Goal: Task Accomplishment & Management: Use online tool/utility

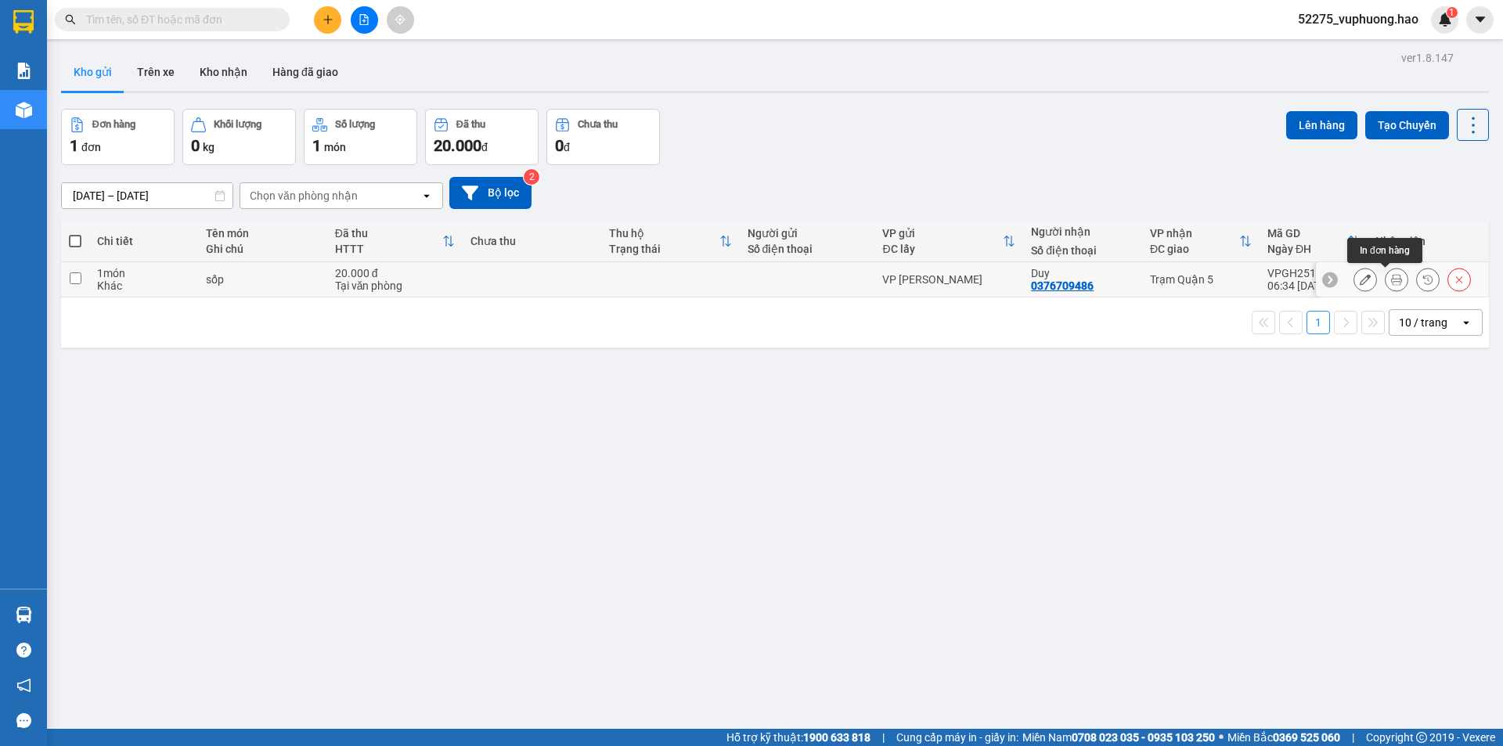
click at [1387, 269] on button at bounding box center [1397, 279] width 22 height 27
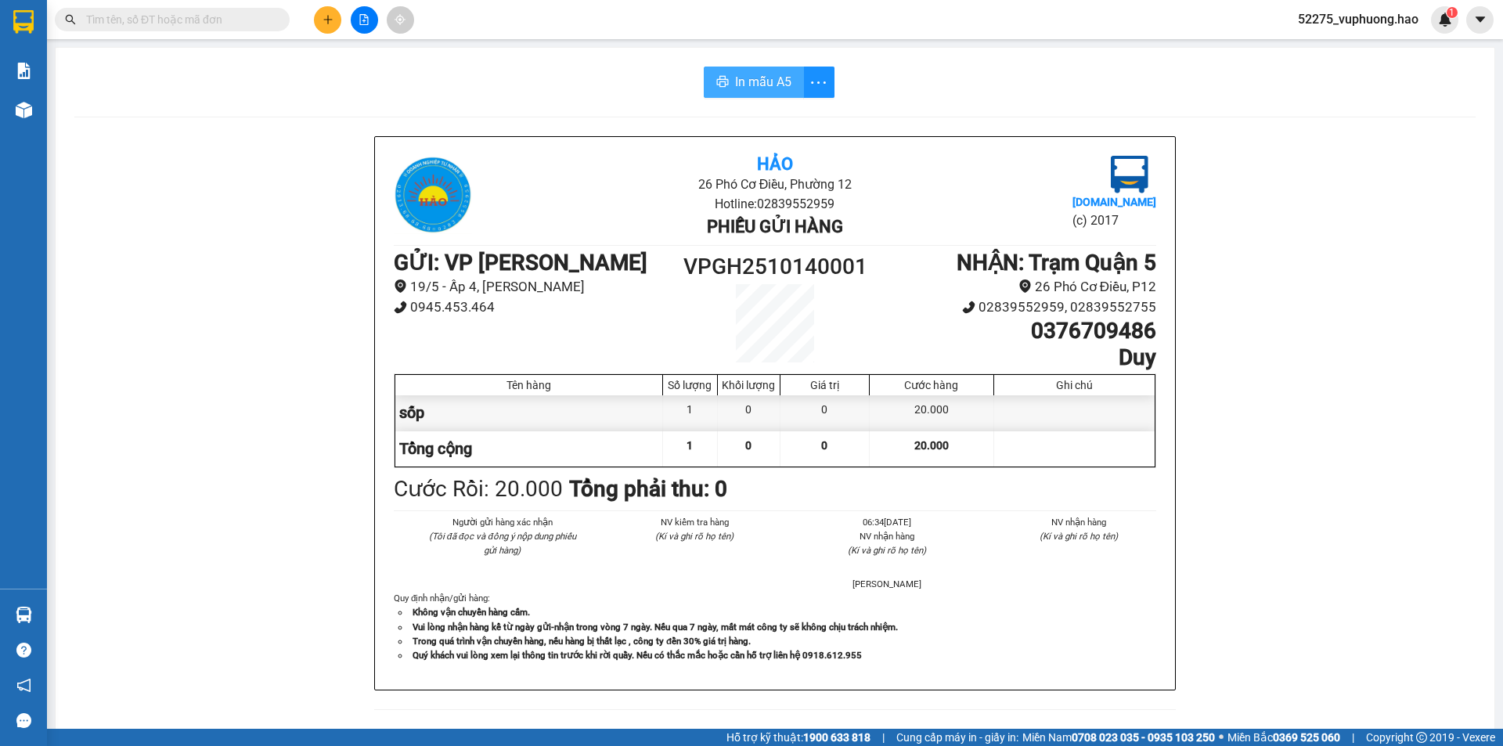
click at [749, 81] on span "In mẫu A5" at bounding box center [763, 82] width 56 height 20
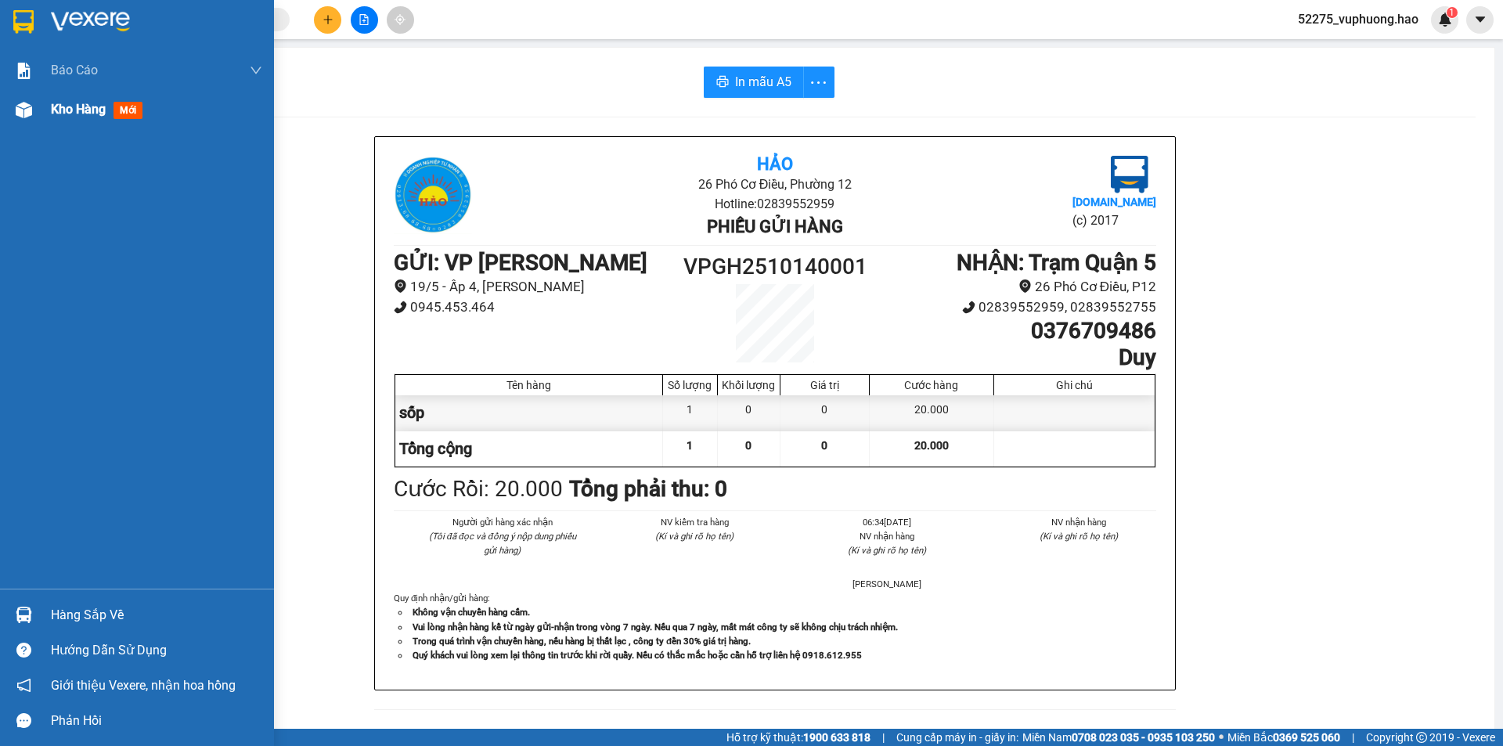
drag, startPoint x: 22, startPoint y: 101, endPoint x: 45, endPoint y: 110, distance: 25.3
click at [22, 102] on img at bounding box center [24, 110] width 16 height 16
click at [43, 122] on div "Kho hàng mới" at bounding box center [137, 109] width 274 height 39
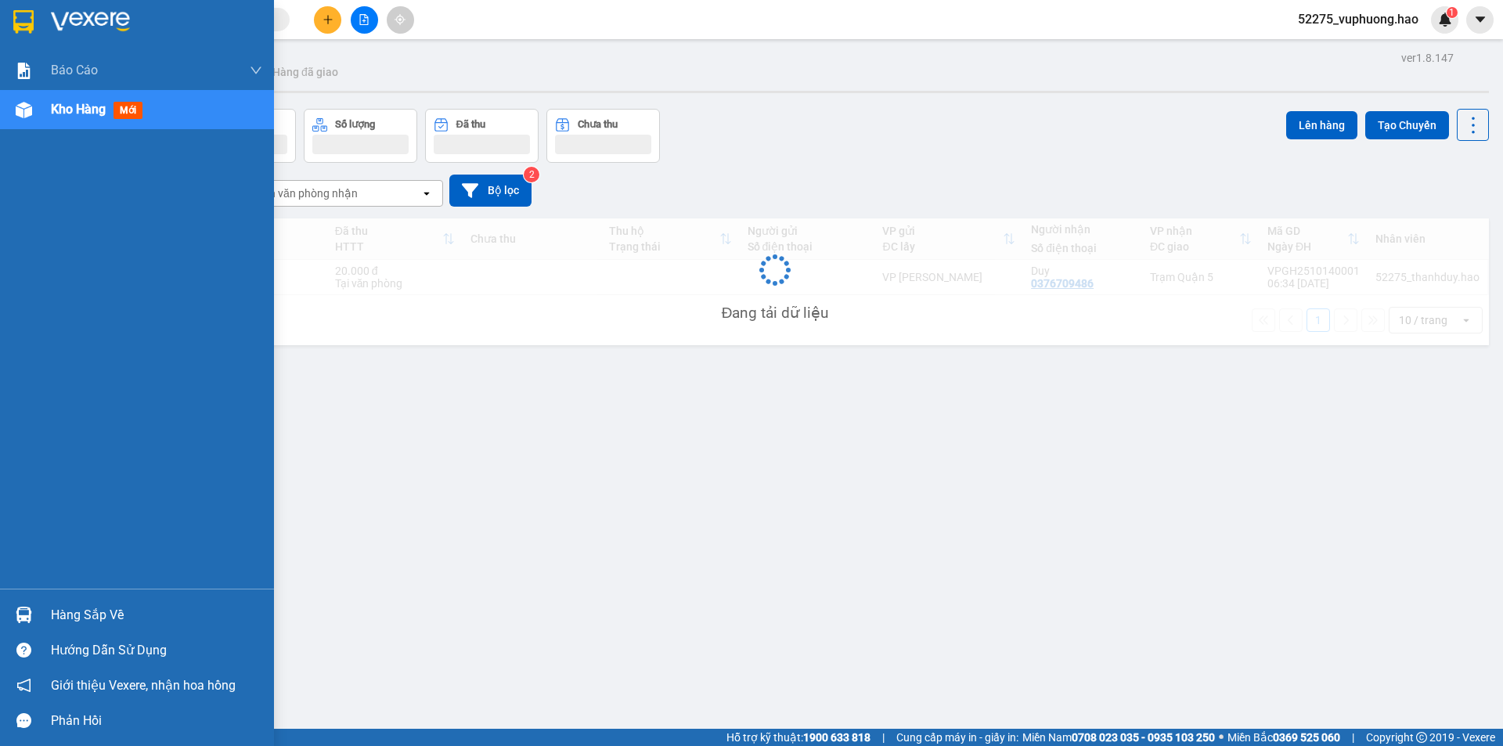
click at [45, 110] on div "Kho hàng mới" at bounding box center [137, 109] width 274 height 39
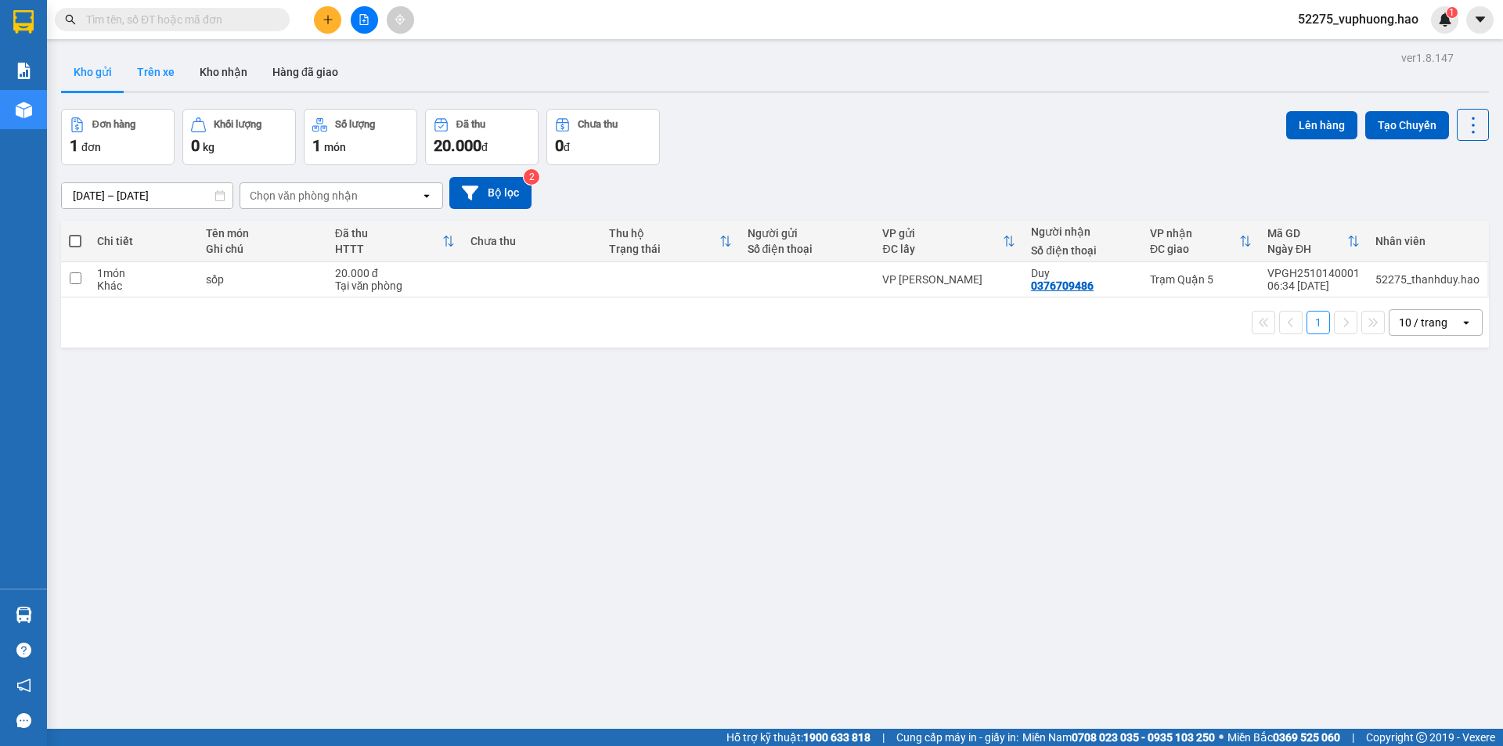
click at [162, 60] on button "Trên xe" at bounding box center [155, 72] width 63 height 38
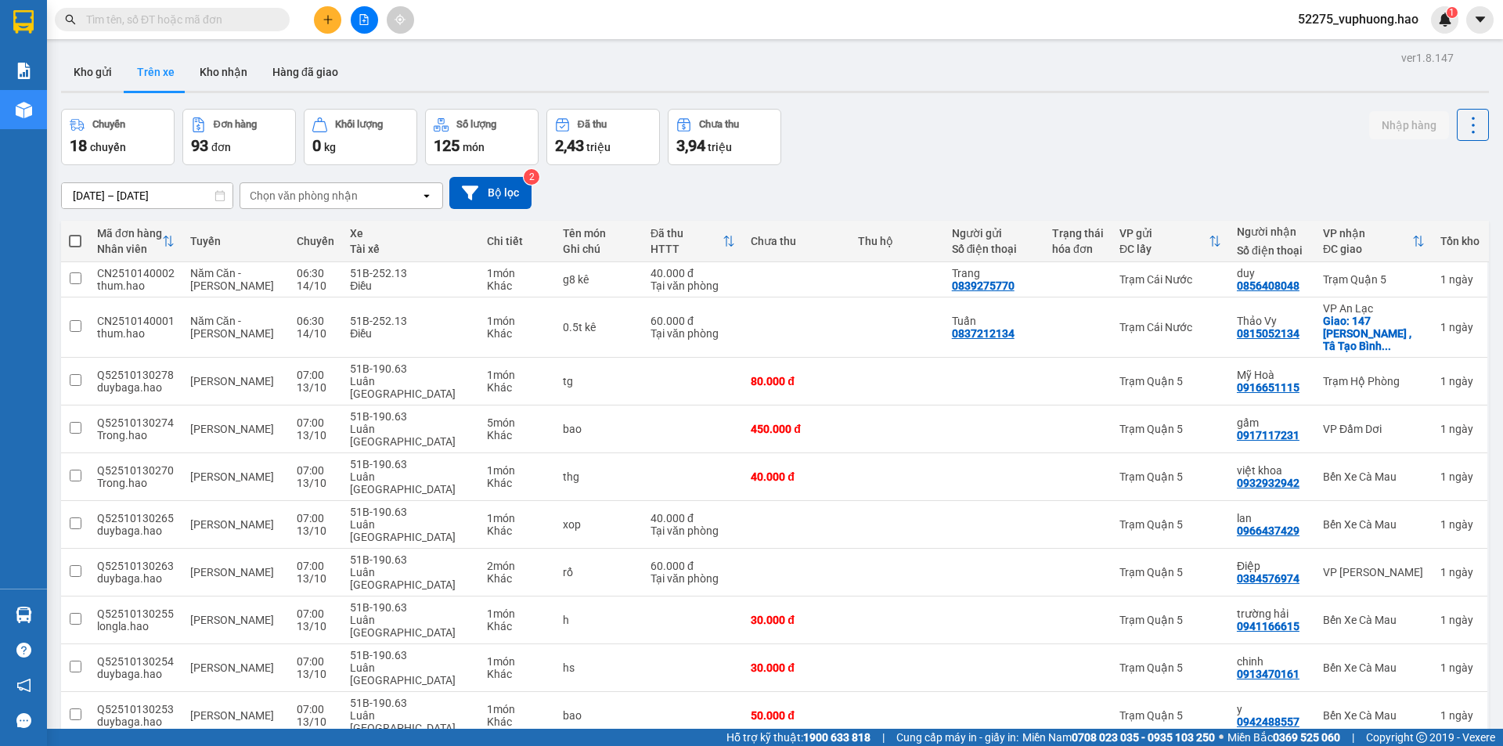
click at [304, 188] on div "Chọn văn phòng nhận" at bounding box center [304, 196] width 108 height 16
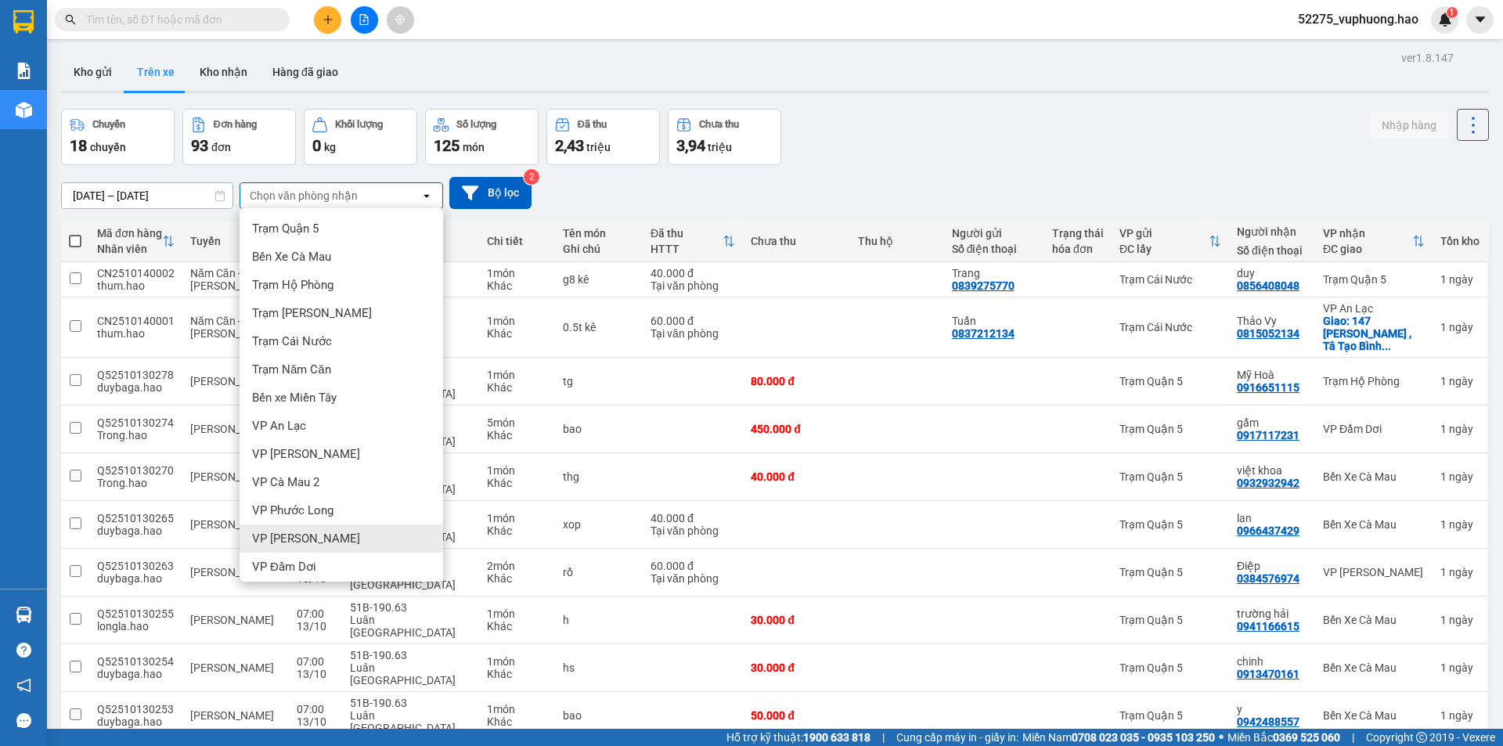
click at [304, 528] on div "VP [PERSON_NAME]" at bounding box center [342, 539] width 204 height 28
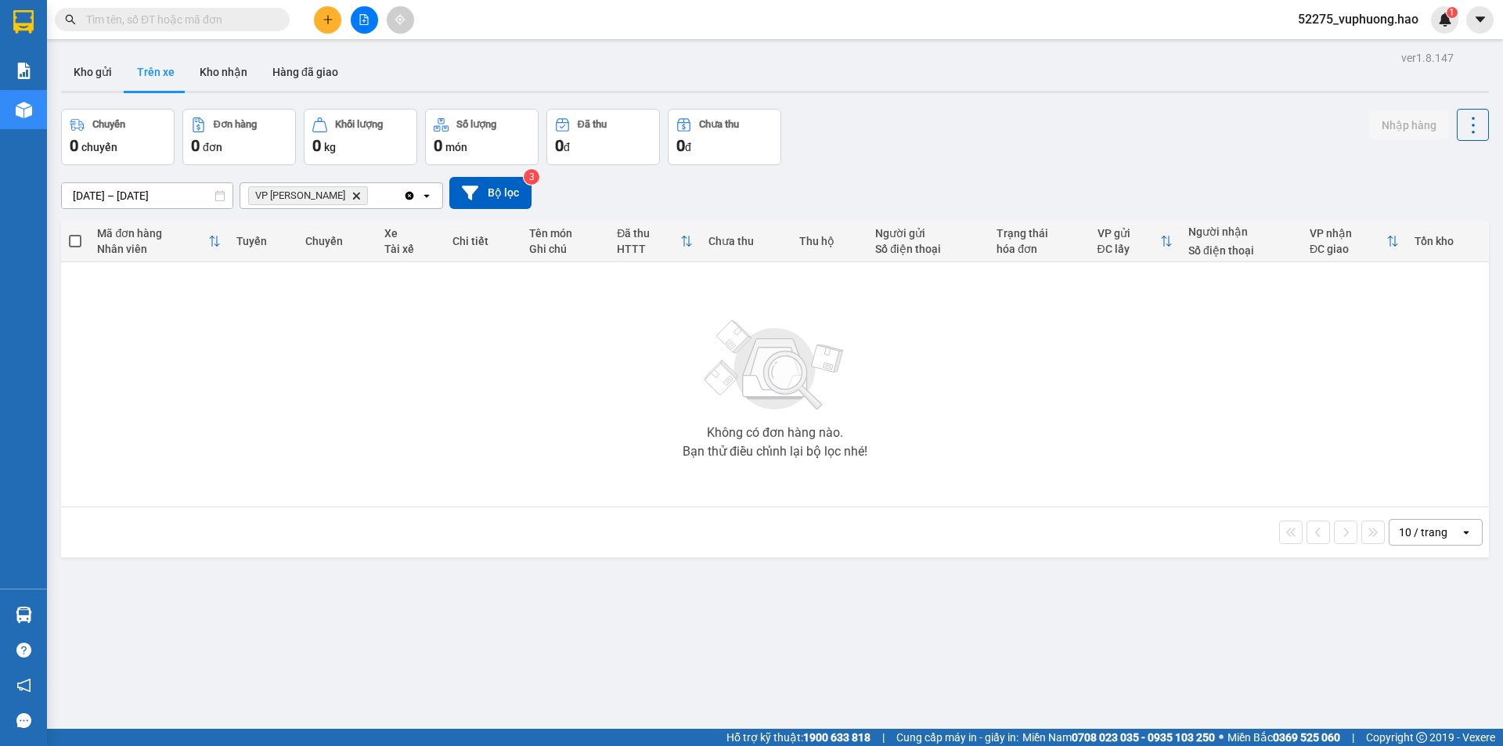
click at [170, 22] on input "text" at bounding box center [178, 19] width 185 height 17
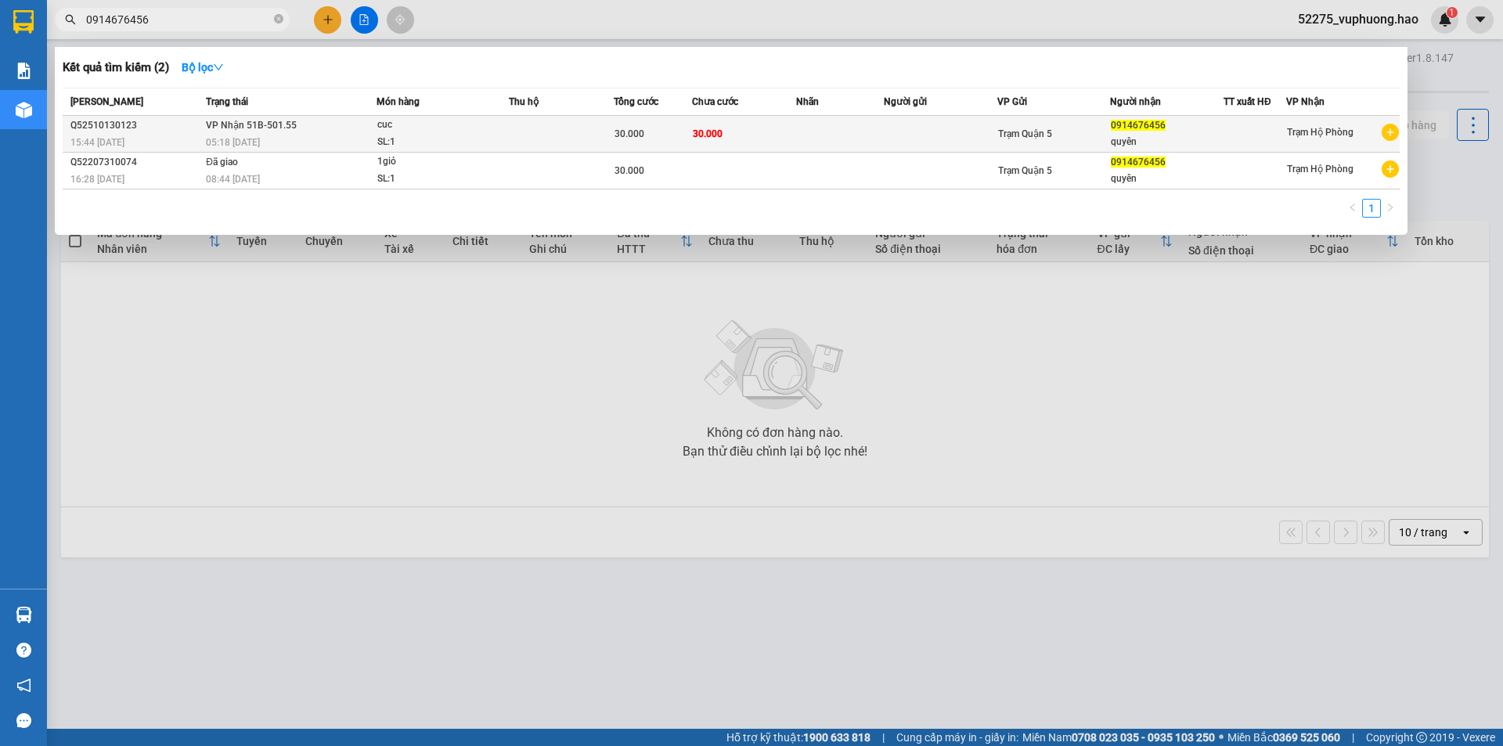
type input "0914676456"
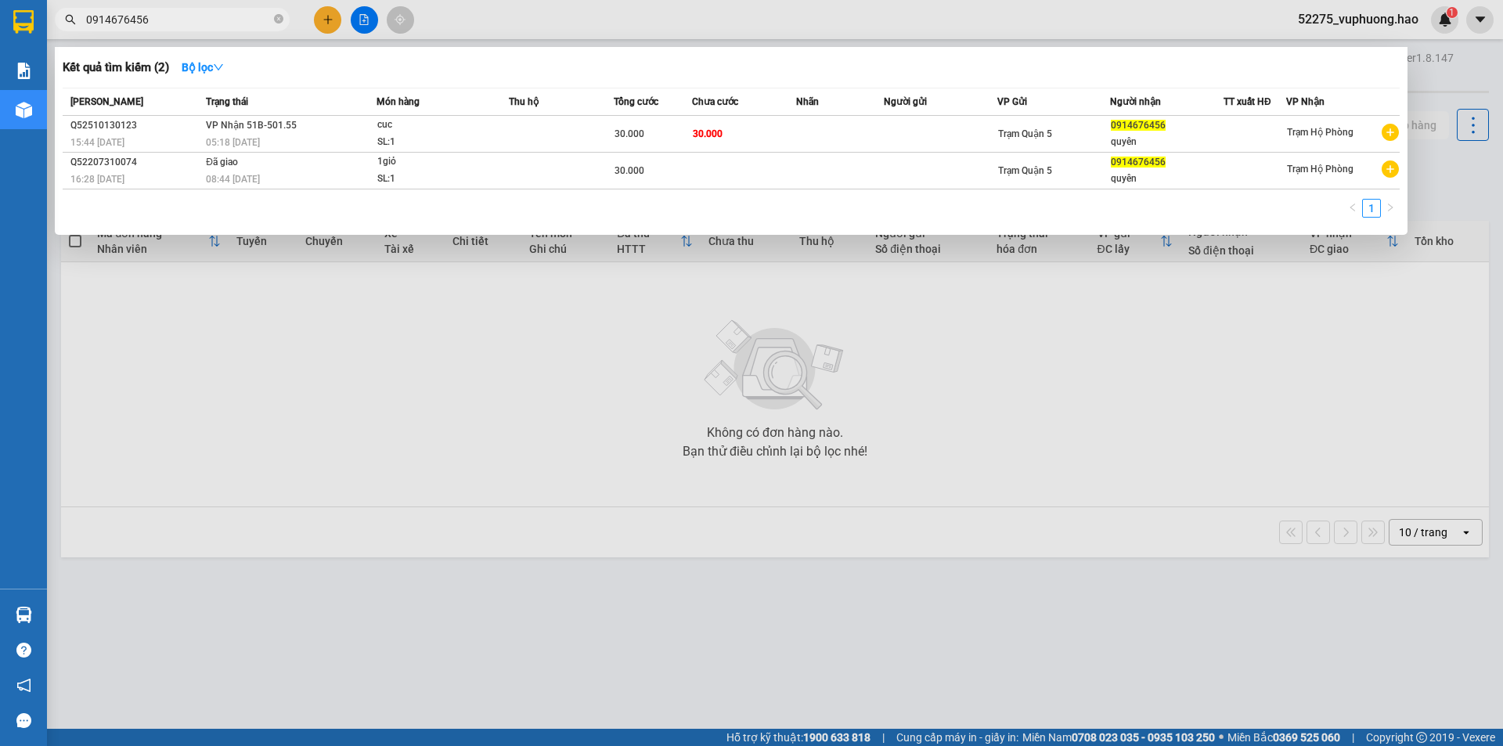
click at [489, 134] on div "SL: 1" at bounding box center [435, 142] width 117 height 17
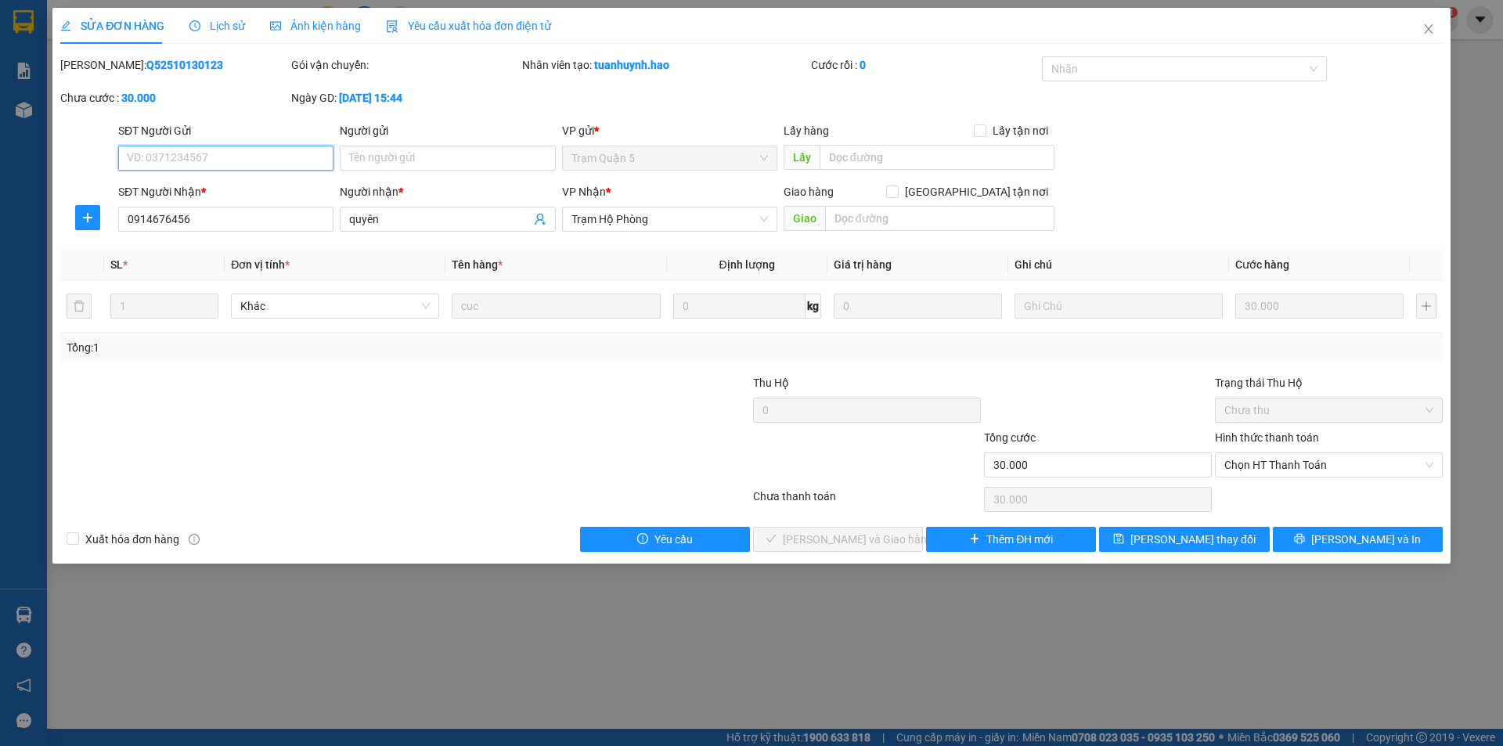
type input "0914676456"
type input "quyên"
type input "30.000"
click at [309, 33] on div "Ảnh kiện hàng" at bounding box center [315, 25] width 91 height 17
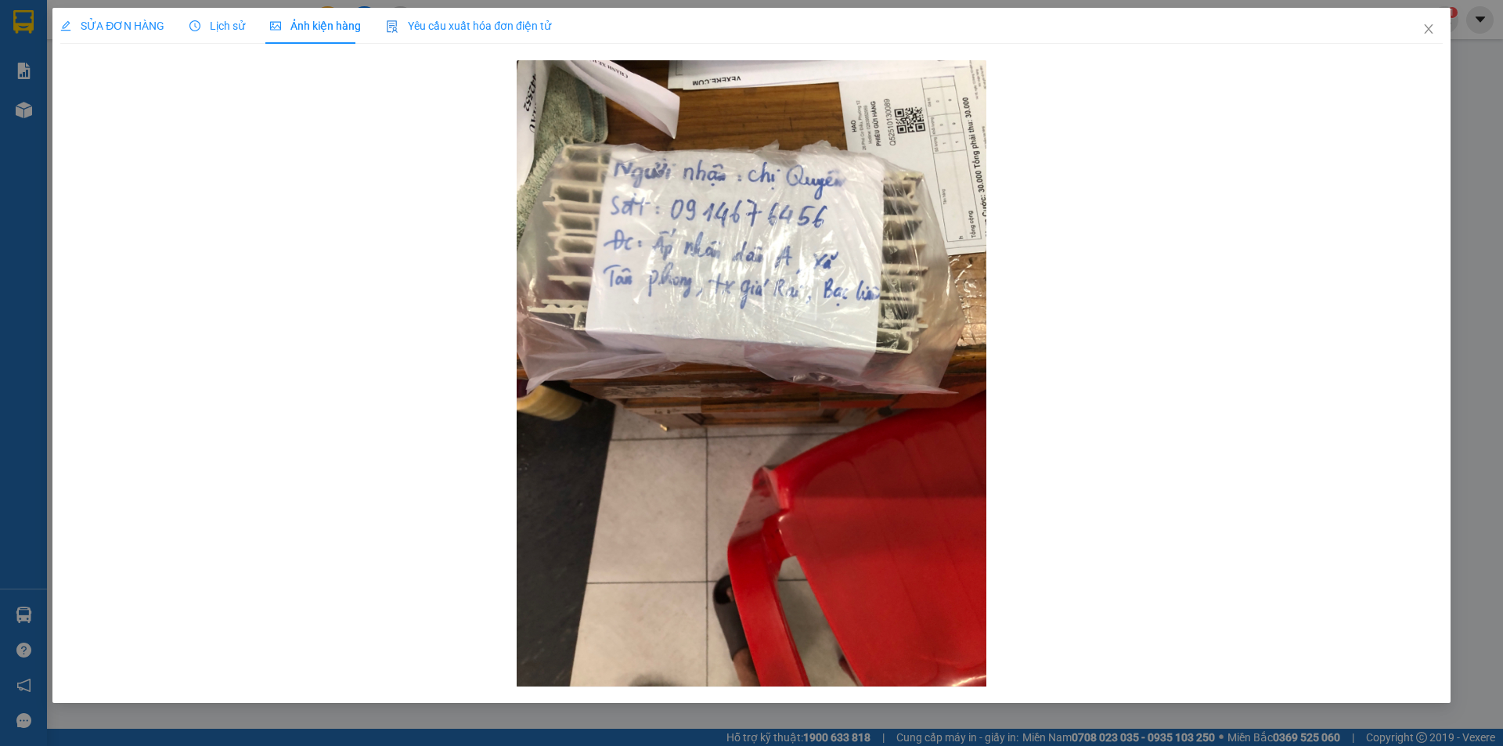
click at [204, 36] on div "Lịch sử" at bounding box center [217, 26] width 56 height 36
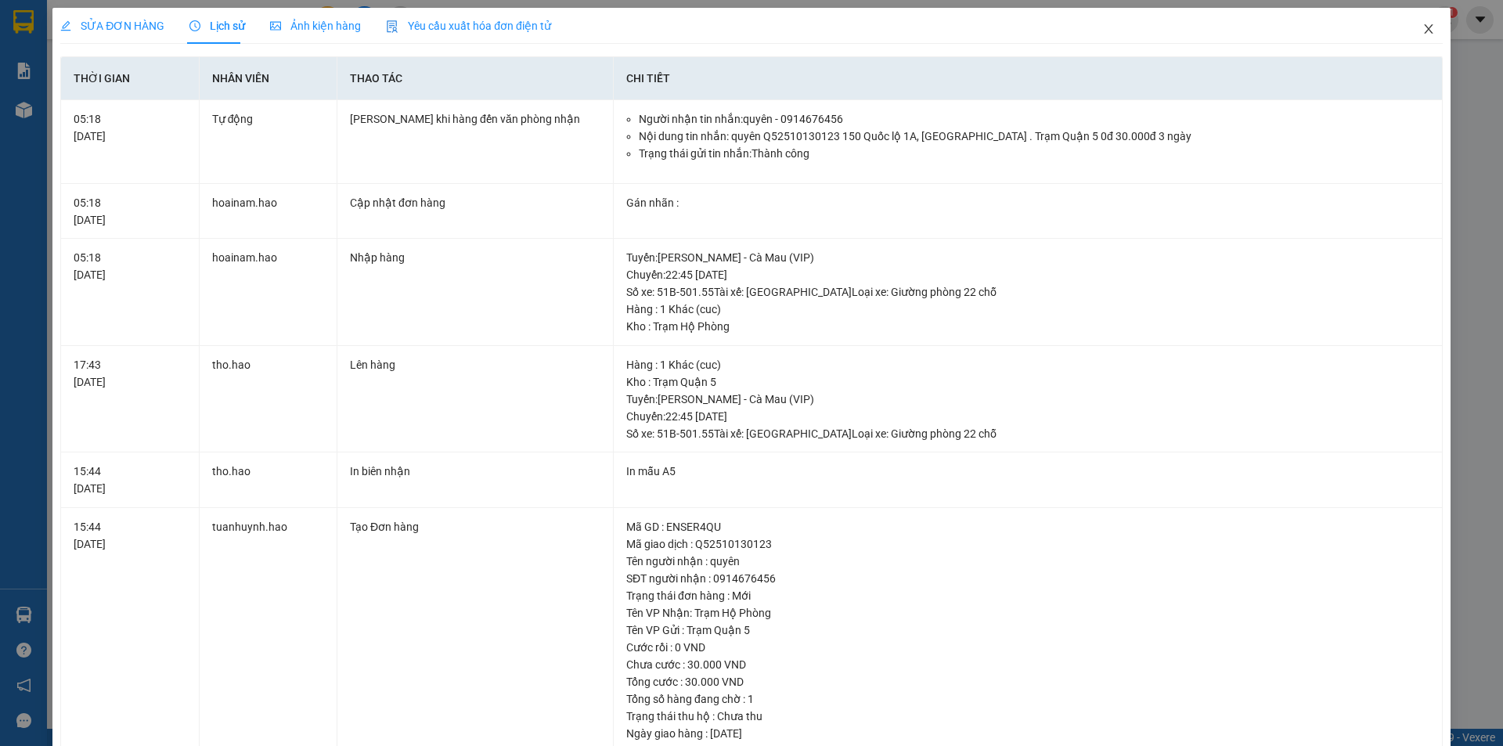
click at [1426, 29] on span "Close" at bounding box center [1429, 30] width 44 height 44
